Goal: Check status: Check status

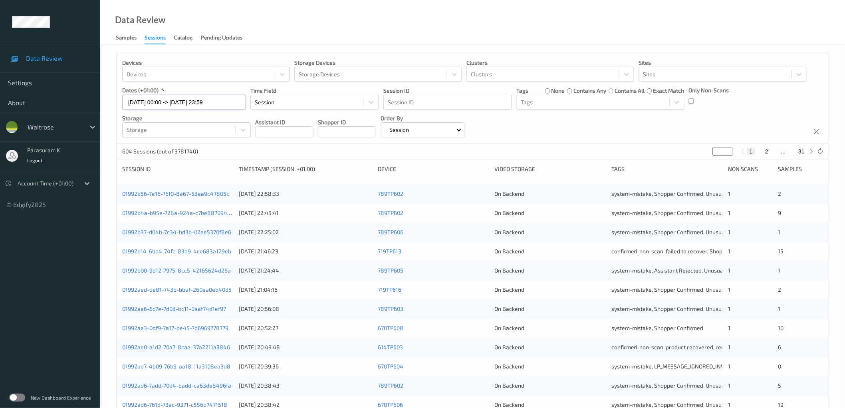
click at [189, 101] on input "[DATE] 00:00 -> [DATE] 23:59" at bounding box center [184, 102] width 124 height 15
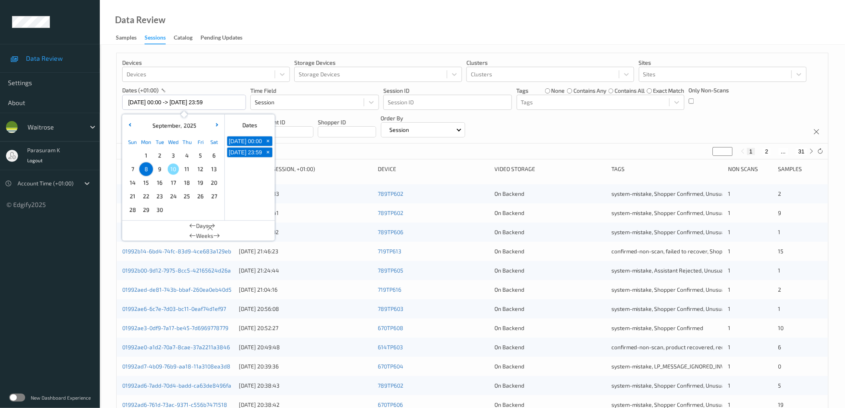
click at [163, 168] on span "9" at bounding box center [159, 168] width 11 height 11
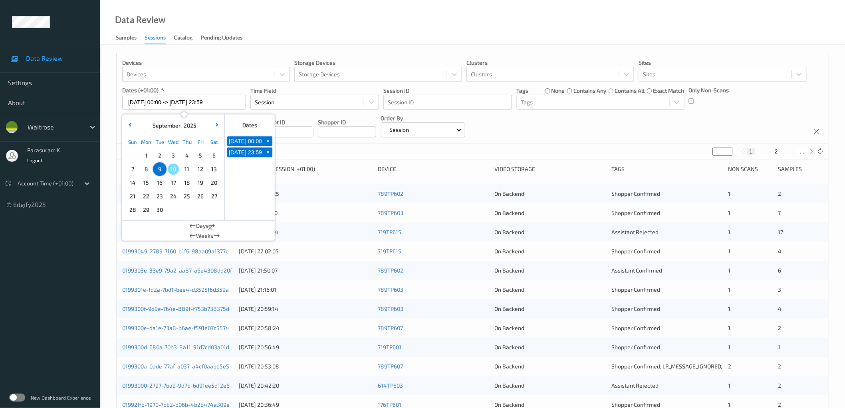
click at [484, 19] on div "Data Review Samples Sessions Catalog Pending Updates" at bounding box center [472, 22] width 745 height 45
click at [181, 104] on input "[DATE] 00:00 -> [DATE] 23:59" at bounding box center [184, 102] width 124 height 15
click at [146, 167] on span "8" at bounding box center [146, 168] width 11 height 11
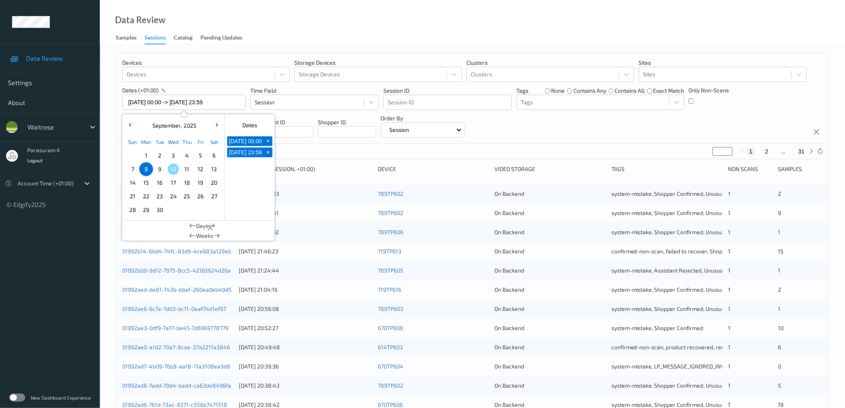
click at [554, 130] on div "Devices Devices Storage Devices Storage Devices Clusters Clusters Sites Sites d…" at bounding box center [473, 98] width 712 height 90
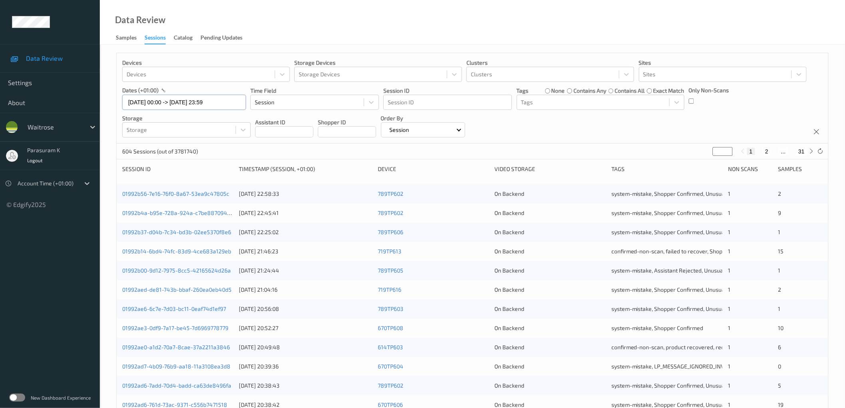
click at [186, 107] on input "[DATE] 00:00 -> [DATE] 23:59" at bounding box center [184, 102] width 124 height 15
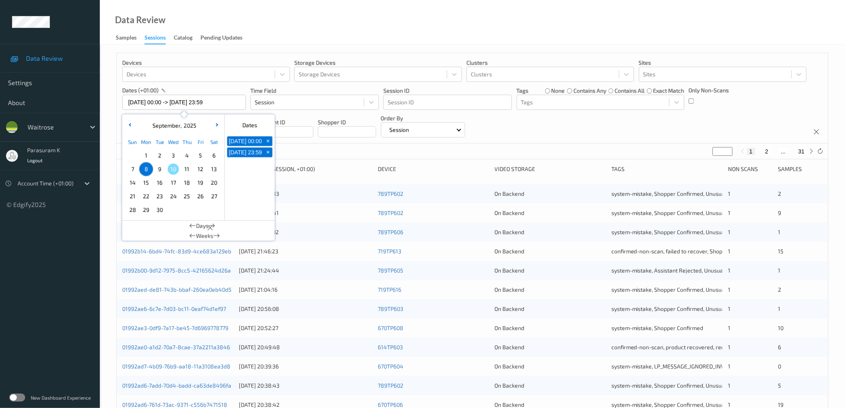
click at [157, 172] on span "9" at bounding box center [159, 168] width 11 height 11
type input "[DATE] 00:00 -> [DATE] 23:59"
click at [574, 125] on div "Devices Devices Storage Devices Storage Devices Clusters Clusters Sites Sites d…" at bounding box center [473, 98] width 712 height 90
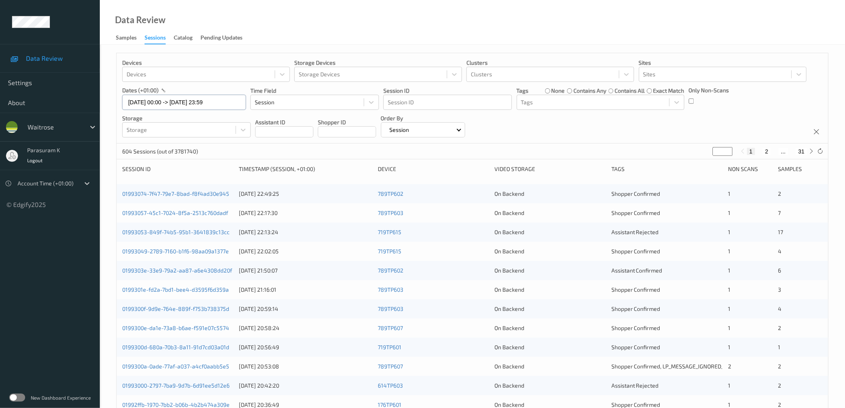
click at [189, 100] on input "[DATE] 00:00 -> [DATE] 23:59" at bounding box center [184, 102] width 124 height 15
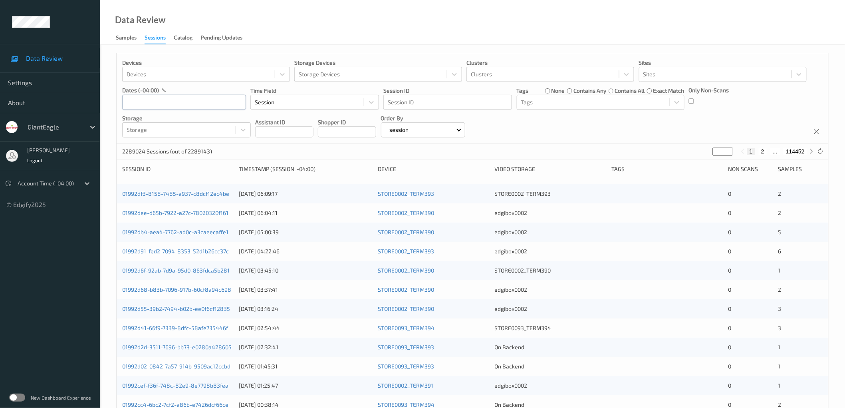
click at [184, 106] on input "text" at bounding box center [184, 102] width 124 height 15
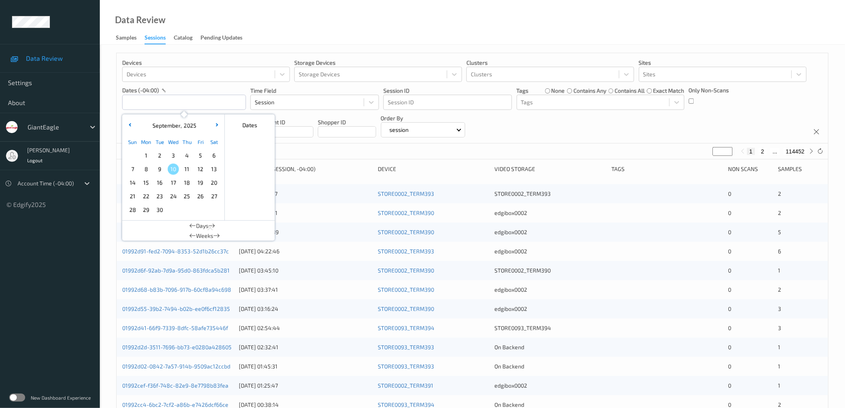
click at [157, 172] on span "9" at bounding box center [159, 168] width 11 height 11
type input "[DATE] 00:00 -> [DATE] 23:59"
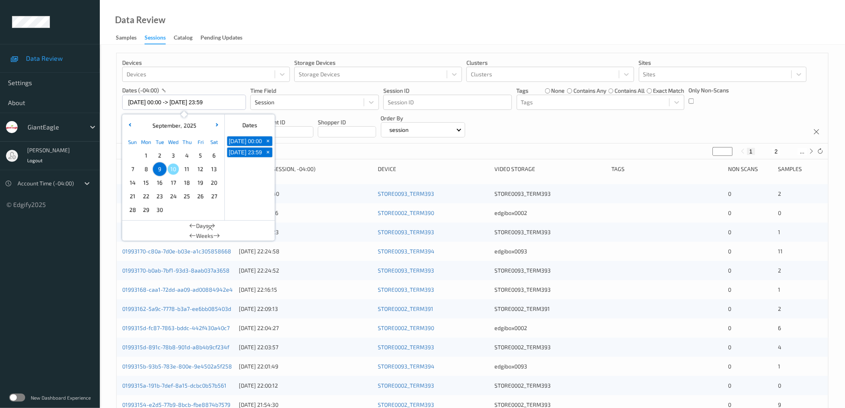
click at [588, 125] on div "Devices Devices Storage Devices Storage Devices Clusters Clusters Sites Sites d…" at bounding box center [473, 98] width 712 height 90
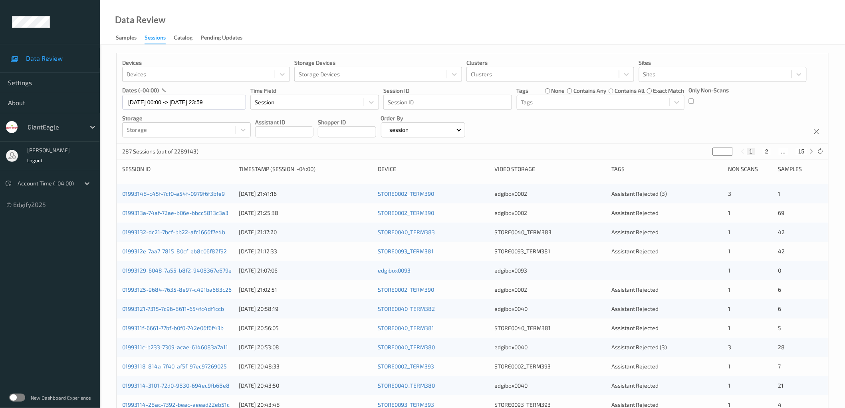
click at [674, 124] on div "Devices Devices Storage Devices Storage Devices Clusters Clusters Sites Sites d…" at bounding box center [473, 98] width 712 height 90
